Goal: Task Accomplishment & Management: Use online tool/utility

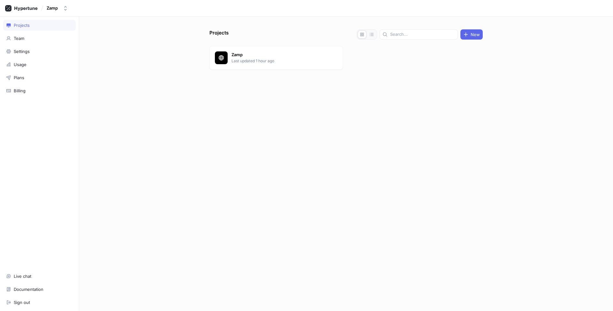
click at [235, 60] on p "Last updated 1 hour ago" at bounding box center [278, 61] width 93 height 6
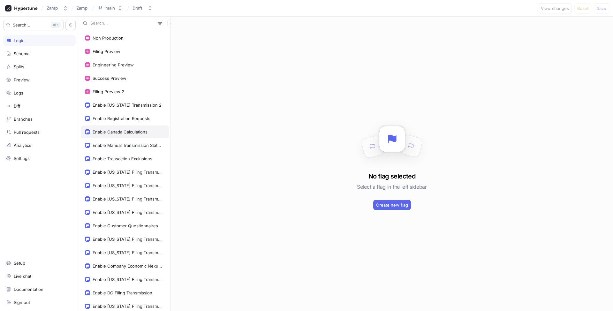
click at [112, 130] on div "Enable Canada Calculations" at bounding box center [120, 131] width 55 height 5
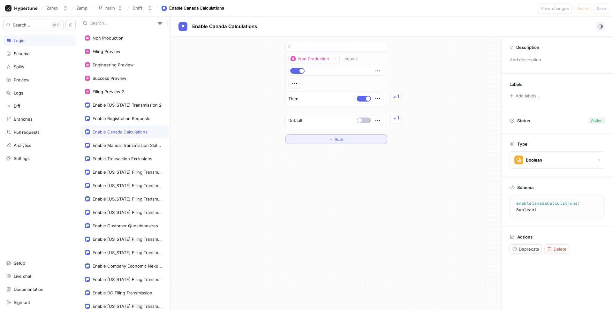
click at [321, 140] on button "＋ Rule" at bounding box center [337, 140] width 102 height 10
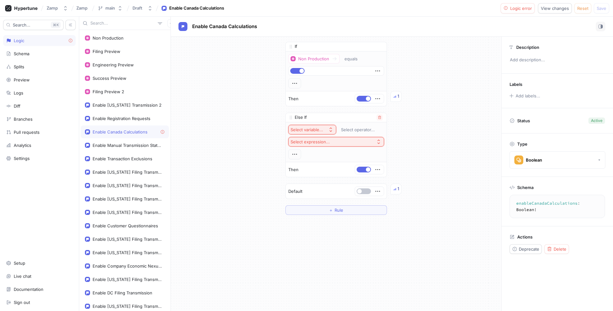
click at [319, 133] on button "Select variable..." at bounding box center [313, 130] width 48 height 10
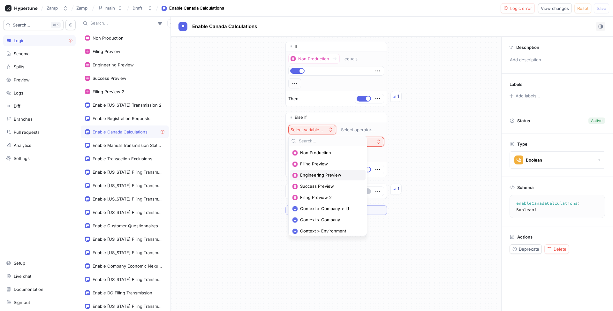
click at [307, 174] on span "Engineering Preview" at bounding box center [330, 175] width 60 height 5
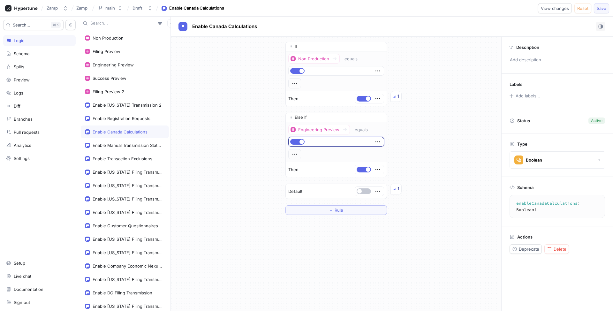
click at [606, 9] on button "Save" at bounding box center [601, 8] width 15 height 10
click at [343, 128] on icon at bounding box center [345, 129] width 5 height 5
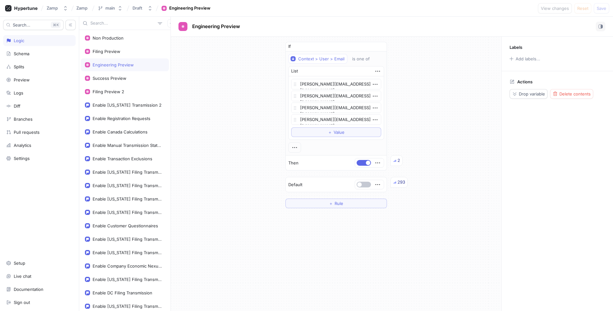
type textarea "x"
